Goal: Task Accomplishment & Management: Use online tool/utility

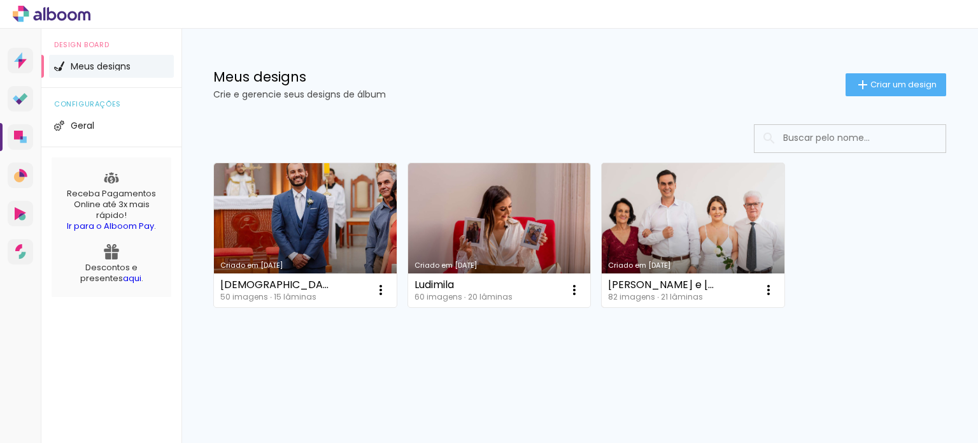
click at [715, 227] on link "Criado em [DATE]" at bounding box center [693, 235] width 183 height 144
click at [731, 225] on link "Criado em [DATE]" at bounding box center [693, 235] width 183 height 144
